Goal: Information Seeking & Learning: Learn about a topic

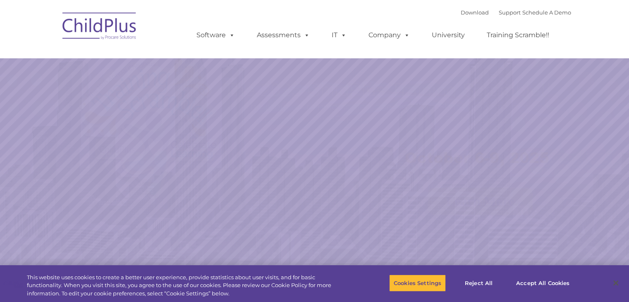
select select "MEDIUM"
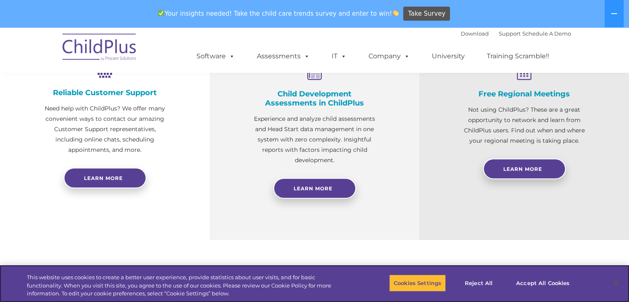
scroll to position [336, 0]
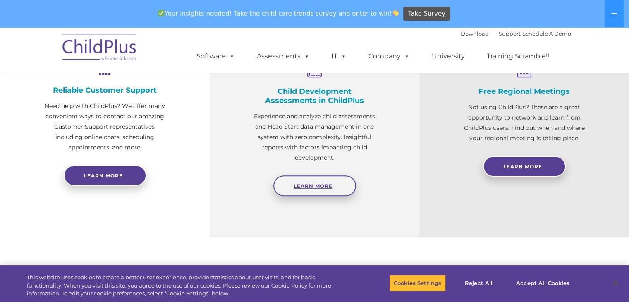
click at [332, 189] on link "Learn More" at bounding box center [314, 185] width 83 height 21
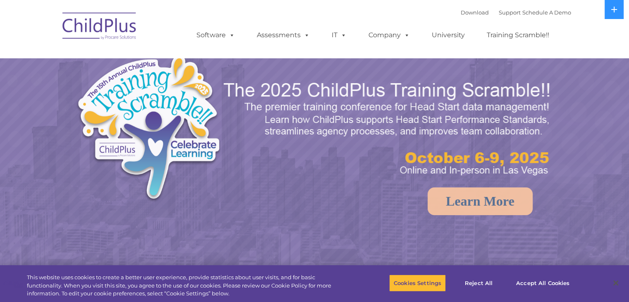
select select "MEDIUM"
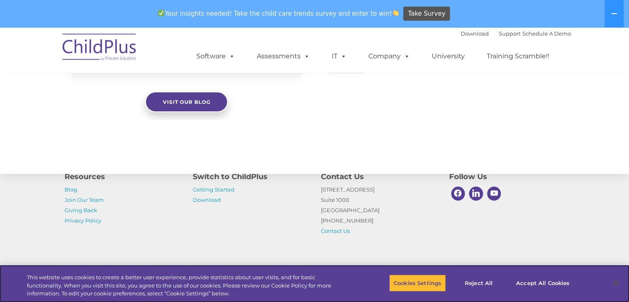
scroll to position [952, 0]
